Goal: Information Seeking & Learning: Check status

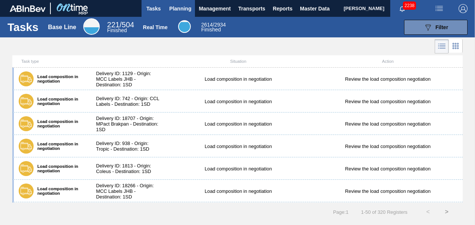
click at [190, 4] on span "Planning" at bounding box center [180, 8] width 22 height 9
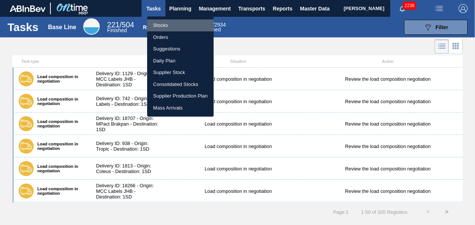
click at [165, 26] on li "Stocks" at bounding box center [180, 25] width 66 height 12
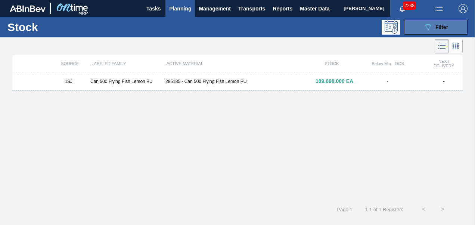
click at [444, 28] on span "Filter" at bounding box center [441, 27] width 13 height 6
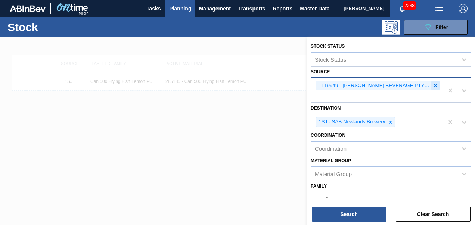
click at [432, 84] on icon at bounding box center [434, 85] width 5 height 5
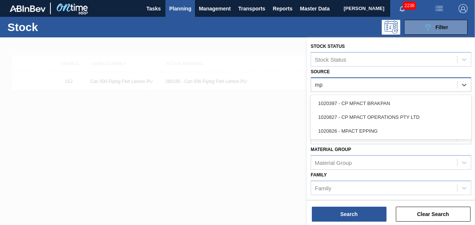
type input "mpa"
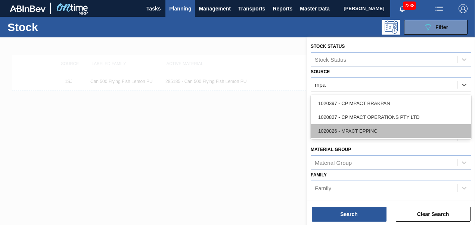
click at [372, 134] on div "1020826 - MPACT EPPING" at bounding box center [390, 131] width 160 height 14
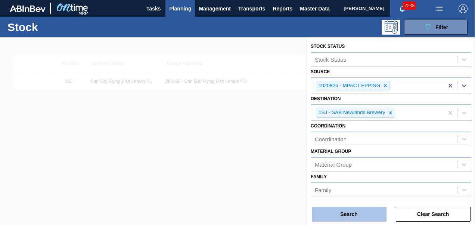
click at [343, 214] on button "Search" at bounding box center [348, 213] width 75 height 15
